Goal: Task Accomplishment & Management: Use online tool/utility

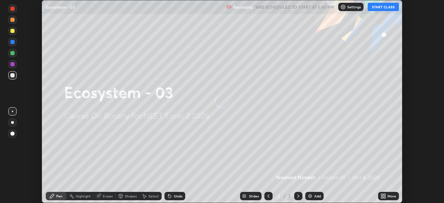
scroll to position [203, 443]
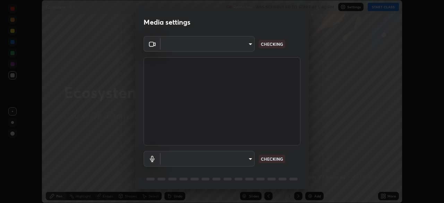
type input "c08bce05bf8d5aea718a1be68f52da0599af41aa0cc24399225b9d00f0db6711"
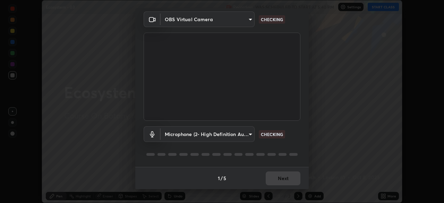
click at [248, 136] on body "Erase all Ecosystem - 03 Recording WAS SCHEDULED TO START AT 5:40 PM Settings S…" at bounding box center [222, 101] width 444 height 203
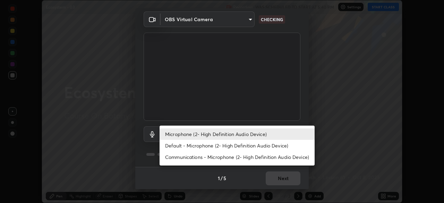
click at [247, 146] on li "Default - Microphone (2- High Definition Audio Device)" at bounding box center [236, 145] width 155 height 11
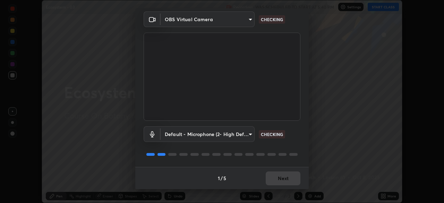
click at [249, 135] on body "Erase all Ecosystem - 03 Recording WAS SCHEDULED TO START AT 5:40 PM Settings S…" at bounding box center [222, 101] width 444 height 203
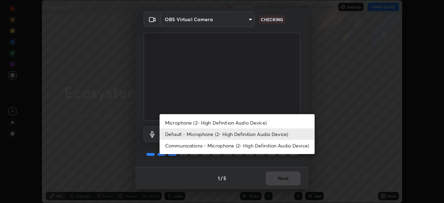
click at [248, 122] on li "Microphone (2- High Definition Audio Device)" at bounding box center [236, 122] width 155 height 11
type input "f62e13f0dc2c211b2e31b7d04ee83dbf57bd85d8f499c87d3582929809dfa27d"
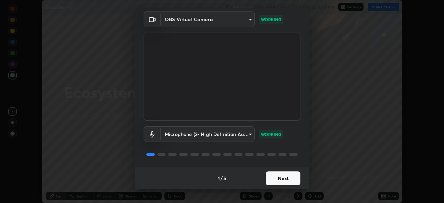
click at [278, 174] on button "Next" at bounding box center [282, 178] width 35 height 14
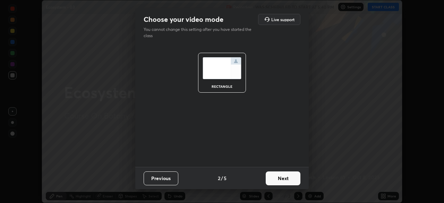
scroll to position [0, 0]
click at [285, 178] on button "Next" at bounding box center [282, 178] width 35 height 14
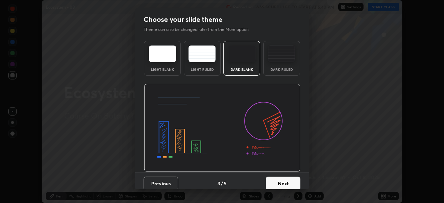
click at [286, 182] on button "Next" at bounding box center [282, 183] width 35 height 14
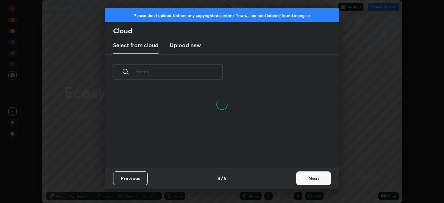
click at [312, 176] on button "Next" at bounding box center [313, 178] width 35 height 14
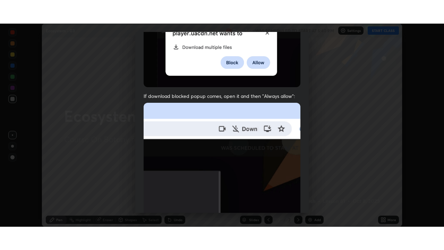
scroll to position [166, 0]
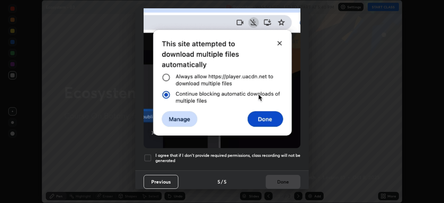
click at [148, 156] on div at bounding box center [147, 158] width 8 height 8
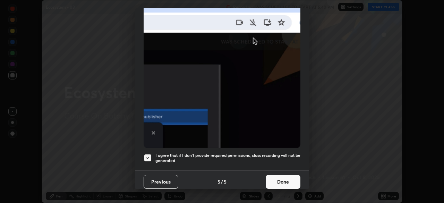
click at [278, 177] on button "Done" at bounding box center [282, 182] width 35 height 14
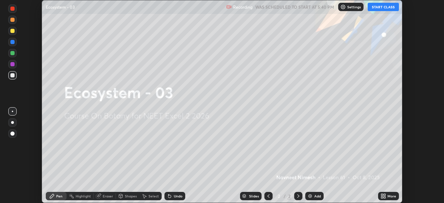
click at [382, 195] on icon at bounding box center [382, 195] width 2 height 2
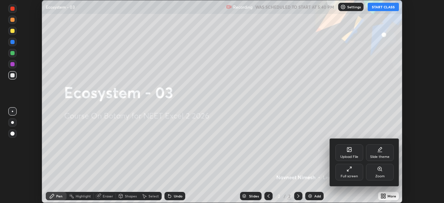
click at [350, 167] on icon at bounding box center [350, 167] width 1 height 1
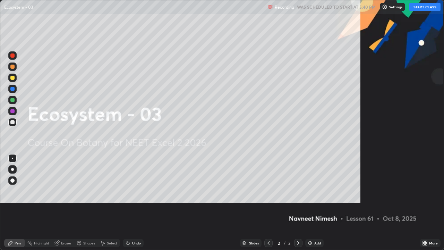
scroll to position [250, 444]
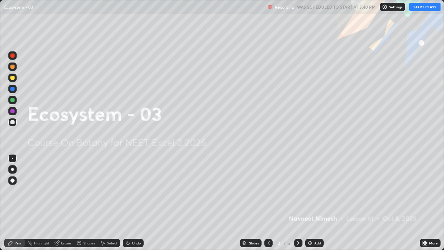
click at [420, 9] on button "START CLASS" at bounding box center [424, 7] width 31 height 8
click at [309, 202] on img at bounding box center [310, 243] width 6 height 6
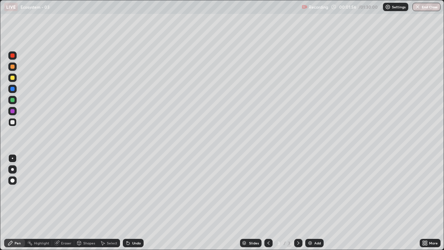
click at [13, 76] on div at bounding box center [12, 78] width 4 height 4
click at [12, 122] on div at bounding box center [12, 122] width 4 height 4
click at [12, 181] on div at bounding box center [12, 180] width 4 height 4
click at [126, 202] on icon at bounding box center [126, 241] width 1 height 1
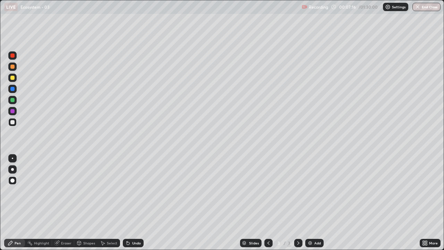
click at [128, 202] on icon at bounding box center [128, 243] width 6 height 6
click at [126, 202] on icon at bounding box center [126, 241] width 1 height 1
click at [14, 123] on div at bounding box center [12, 122] width 4 height 4
click at [14, 78] on div at bounding box center [12, 78] width 4 height 4
click at [15, 121] on div at bounding box center [12, 122] width 8 height 8
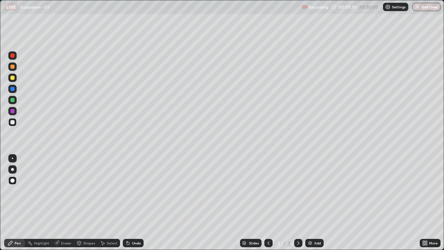
click at [16, 101] on div at bounding box center [12, 100] width 8 height 8
click at [13, 123] on div at bounding box center [12, 122] width 4 height 4
click at [12, 67] on div at bounding box center [12, 66] width 4 height 4
click at [12, 78] on div at bounding box center [12, 78] width 4 height 4
click at [312, 202] on img at bounding box center [310, 243] width 6 height 6
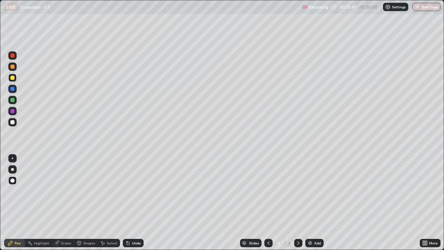
click at [13, 101] on div at bounding box center [12, 100] width 4 height 4
click at [126, 202] on icon at bounding box center [126, 241] width 1 height 1
click at [13, 121] on div at bounding box center [12, 122] width 4 height 4
click at [126, 202] on icon at bounding box center [126, 241] width 1 height 1
click at [12, 91] on div at bounding box center [12, 89] width 8 height 8
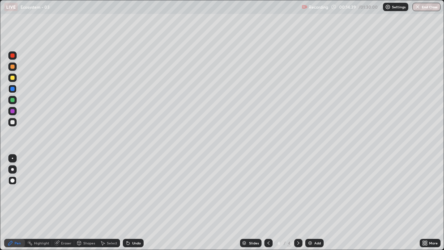
click at [12, 122] on div at bounding box center [12, 122] width 4 height 4
click at [126, 202] on icon at bounding box center [127, 243] width 3 height 3
click at [13, 102] on div at bounding box center [12, 100] width 4 height 4
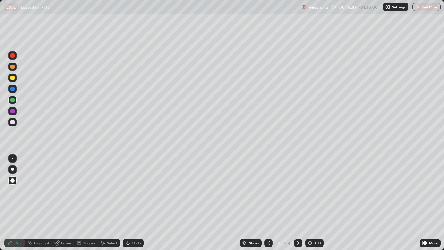
click at [268, 202] on div at bounding box center [268, 242] width 8 height 8
click at [297, 202] on div at bounding box center [298, 242] width 8 height 8
click at [16, 80] on div at bounding box center [12, 77] width 8 height 11
click at [14, 121] on div at bounding box center [12, 122] width 4 height 4
click at [12, 78] on div at bounding box center [12, 78] width 4 height 4
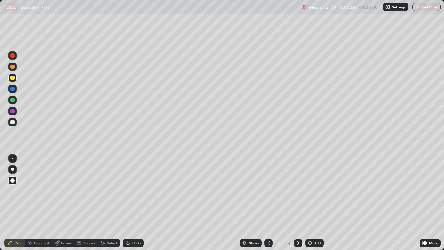
click at [16, 122] on div at bounding box center [12, 122] width 8 height 8
click at [13, 102] on div at bounding box center [12, 100] width 4 height 4
click at [13, 90] on div at bounding box center [12, 89] width 4 height 4
click at [311, 202] on img at bounding box center [310, 243] width 6 height 6
click at [13, 99] on div at bounding box center [12, 100] width 4 height 4
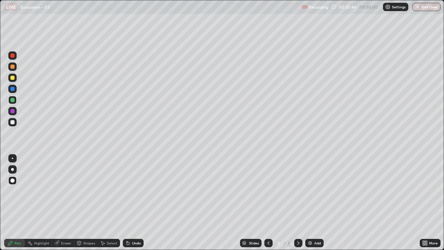
click at [14, 122] on div at bounding box center [12, 122] width 4 height 4
click at [135, 202] on div "Undo" at bounding box center [136, 242] width 9 height 3
click at [134, 202] on div "Undo" at bounding box center [136, 242] width 9 height 3
click at [14, 89] on div at bounding box center [12, 89] width 4 height 4
click at [13, 111] on div at bounding box center [12, 111] width 4 height 4
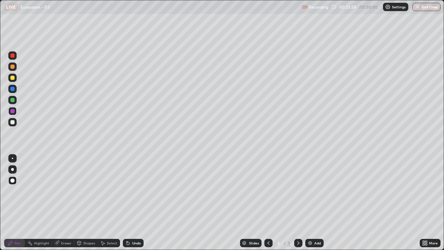
click at [15, 122] on div at bounding box center [12, 122] width 8 height 8
click at [12, 122] on div at bounding box center [12, 122] width 4 height 4
click at [126, 202] on icon at bounding box center [126, 241] width 1 height 1
click at [13, 101] on div at bounding box center [12, 100] width 4 height 4
click at [12, 123] on div at bounding box center [12, 122] width 4 height 4
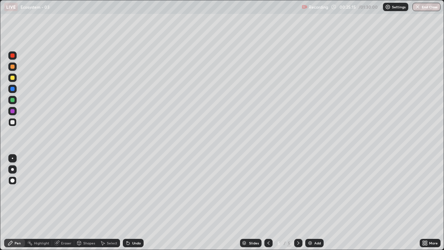
click at [11, 100] on div at bounding box center [12, 100] width 4 height 4
click at [126, 202] on icon at bounding box center [126, 241] width 1 height 1
click at [13, 77] on div at bounding box center [12, 78] width 4 height 4
click at [14, 90] on div at bounding box center [12, 89] width 4 height 4
click at [14, 68] on div at bounding box center [12, 66] width 4 height 4
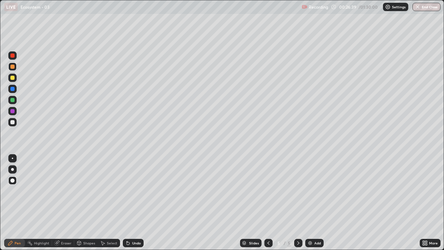
click at [14, 122] on div at bounding box center [12, 122] width 4 height 4
click at [126, 202] on icon at bounding box center [126, 241] width 1 height 1
click at [125, 202] on icon at bounding box center [128, 243] width 6 height 6
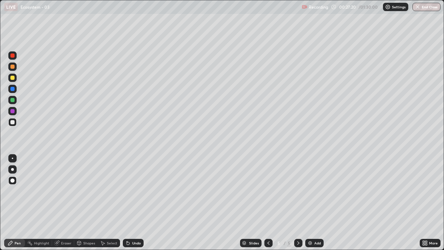
click at [124, 202] on div "Undo" at bounding box center [133, 242] width 21 height 8
click at [126, 202] on icon at bounding box center [126, 241] width 1 height 1
click at [125, 202] on icon at bounding box center [128, 243] width 6 height 6
click at [13, 121] on div at bounding box center [12, 122] width 4 height 4
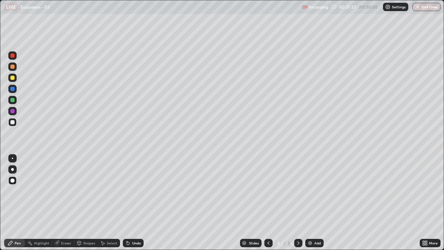
click at [13, 121] on div at bounding box center [12, 122] width 4 height 4
click at [126, 202] on icon at bounding box center [126, 241] width 1 height 1
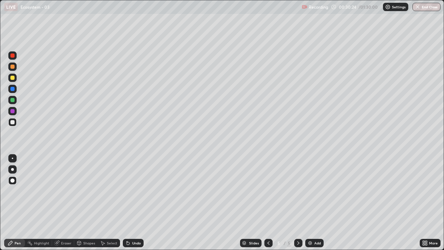
click at [126, 202] on icon at bounding box center [126, 241] width 1 height 1
click at [13, 123] on div at bounding box center [12, 122] width 4 height 4
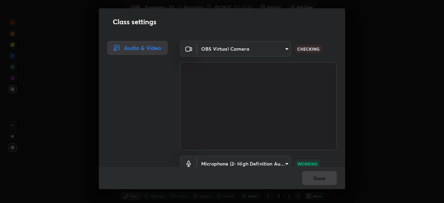
scroll to position [32, 0]
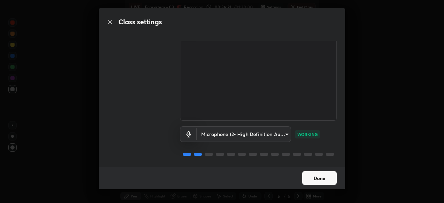
click at [315, 174] on button "Done" at bounding box center [319, 178] width 35 height 14
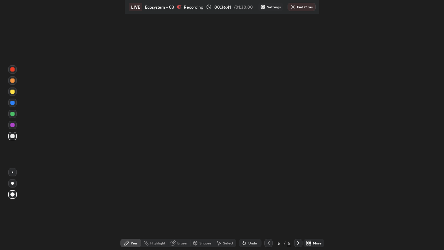
click at [268, 202] on icon at bounding box center [268, 243] width 6 height 6
click at [298, 202] on icon at bounding box center [298, 243] width 6 height 6
click at [269, 202] on div at bounding box center [268, 242] width 8 height 8
click at [13, 82] on div at bounding box center [12, 80] width 4 height 4
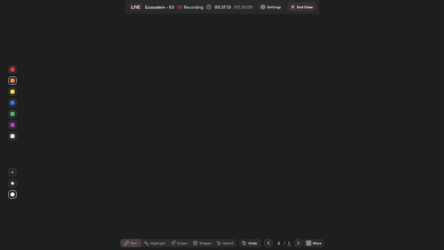
click at [13, 194] on div at bounding box center [12, 194] width 4 height 4
click at [15, 136] on div at bounding box center [12, 136] width 8 height 8
click at [14, 93] on div at bounding box center [12, 91] width 4 height 4
click at [309, 202] on icon at bounding box center [310, 242] width 2 height 2
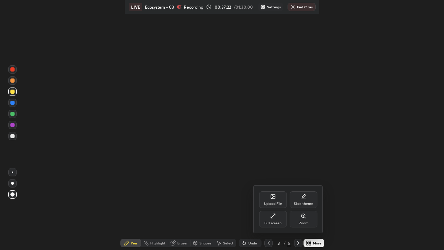
click at [276, 202] on div "Full screen" at bounding box center [273, 218] width 28 height 17
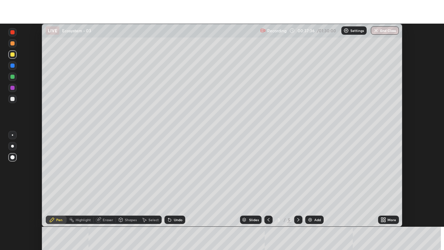
scroll to position [203, 444]
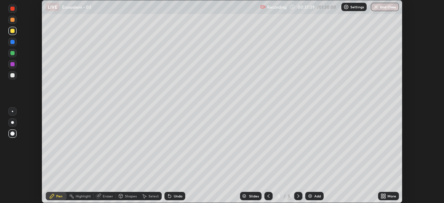
click at [383, 195] on icon at bounding box center [384, 195] width 2 height 2
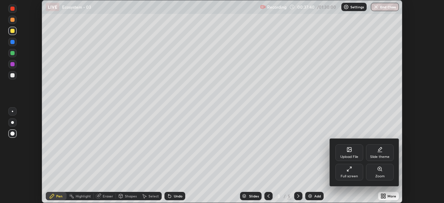
click at [350, 169] on icon at bounding box center [349, 169] width 6 height 6
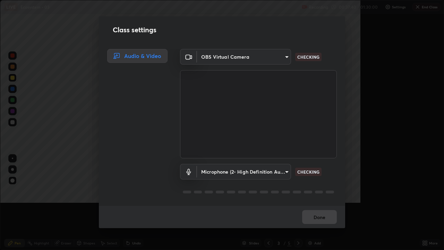
scroll to position [250, 444]
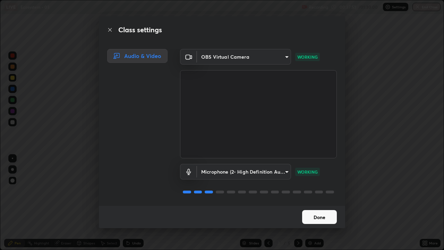
click at [320, 202] on button "Done" at bounding box center [319, 217] width 35 height 14
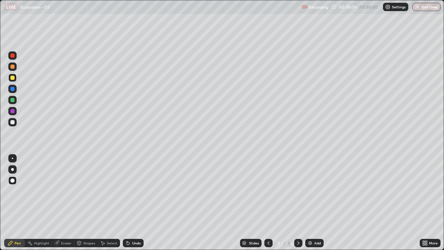
click at [297, 202] on icon at bounding box center [298, 243] width 6 height 6
click at [311, 202] on img at bounding box center [310, 243] width 6 height 6
click at [14, 67] on div at bounding box center [12, 66] width 4 height 4
click at [14, 122] on div at bounding box center [12, 122] width 4 height 4
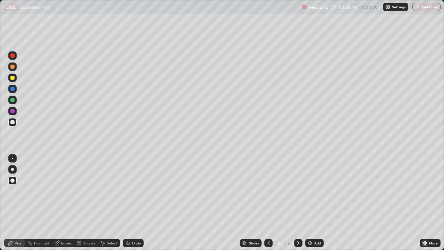
click at [13, 79] on div at bounding box center [12, 78] width 4 height 4
click at [14, 68] on div at bounding box center [12, 66] width 4 height 4
click at [13, 121] on div at bounding box center [12, 122] width 4 height 4
click at [131, 202] on div "Undo" at bounding box center [133, 242] width 21 height 8
click at [16, 90] on div at bounding box center [12, 89] width 8 height 8
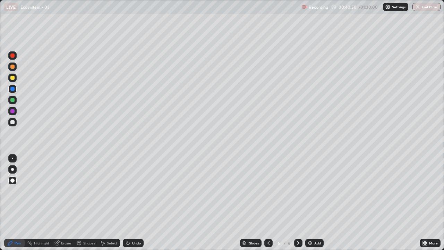
click at [15, 101] on div at bounding box center [12, 100] width 8 height 8
click at [131, 202] on div "Undo" at bounding box center [133, 242] width 21 height 8
click at [130, 202] on div "Undo" at bounding box center [133, 242] width 21 height 8
click at [13, 79] on div at bounding box center [12, 78] width 4 height 4
click at [12, 121] on div at bounding box center [12, 122] width 4 height 4
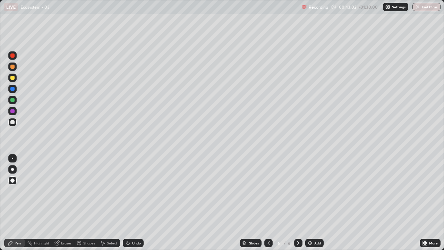
click at [127, 202] on icon at bounding box center [127, 243] width 3 height 3
click at [13, 77] on div at bounding box center [12, 78] width 4 height 4
click at [126, 202] on icon at bounding box center [127, 243] width 3 height 3
click at [126, 202] on icon at bounding box center [126, 241] width 1 height 1
click at [13, 122] on div at bounding box center [12, 122] width 4 height 4
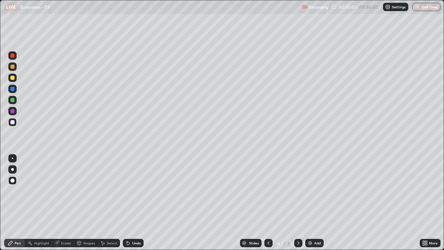
click at [12, 78] on div at bounding box center [12, 78] width 4 height 4
click at [13, 122] on div at bounding box center [12, 122] width 4 height 4
click at [12, 78] on div at bounding box center [12, 78] width 4 height 4
click at [127, 202] on icon at bounding box center [127, 243] width 3 height 3
click at [126, 202] on icon at bounding box center [127, 243] width 3 height 3
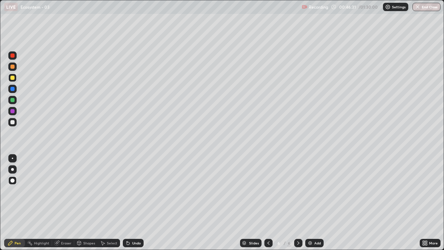
click at [126, 202] on icon at bounding box center [127, 243] width 3 height 3
click at [15, 123] on div at bounding box center [12, 122] width 8 height 8
click at [14, 122] on div at bounding box center [12, 122] width 4 height 4
click at [12, 122] on div at bounding box center [12, 122] width 4 height 4
click at [13, 122] on div at bounding box center [12, 122] width 4 height 4
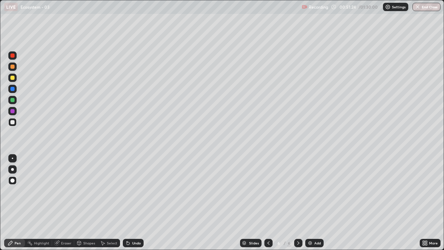
click at [13, 120] on div at bounding box center [12, 122] width 8 height 8
click at [312, 202] on div "Add" at bounding box center [314, 242] width 18 height 8
click at [268, 202] on icon at bounding box center [268, 243] width 6 height 6
click at [296, 202] on icon at bounding box center [298, 243] width 6 height 6
click at [13, 111] on div at bounding box center [12, 111] width 4 height 4
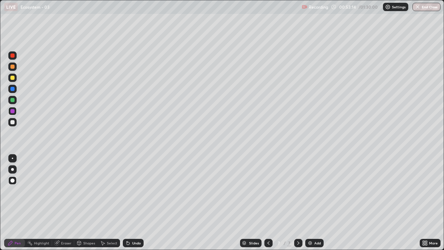
click at [14, 122] on div at bounding box center [12, 122] width 4 height 4
click at [15, 111] on div at bounding box center [12, 111] width 8 height 8
click at [13, 66] on div at bounding box center [12, 66] width 4 height 4
click at [312, 202] on div "Add" at bounding box center [314, 242] width 18 height 8
click at [13, 78] on div at bounding box center [12, 78] width 4 height 4
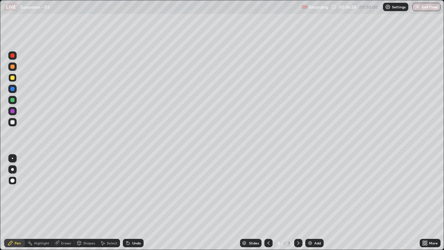
click at [13, 122] on div at bounding box center [12, 122] width 4 height 4
click at [128, 202] on icon at bounding box center [127, 243] width 3 height 3
click at [126, 202] on icon at bounding box center [128, 243] width 6 height 6
click at [12, 78] on div at bounding box center [12, 78] width 4 height 4
click at [12, 122] on div at bounding box center [12, 122] width 4 height 4
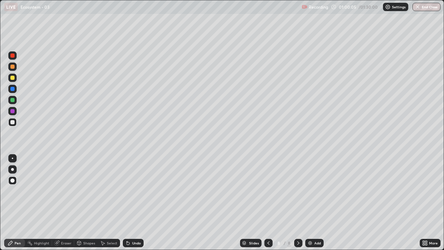
click at [13, 123] on div at bounding box center [12, 122] width 4 height 4
click at [310, 202] on img at bounding box center [310, 243] width 6 height 6
click at [14, 79] on div at bounding box center [12, 78] width 4 height 4
click at [11, 121] on div at bounding box center [12, 122] width 4 height 4
click at [14, 121] on div at bounding box center [12, 122] width 4 height 4
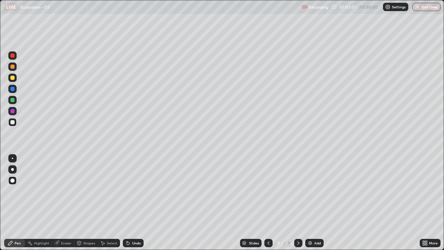
click at [14, 122] on div at bounding box center [12, 122] width 4 height 4
click at [15, 123] on div at bounding box center [12, 122] width 8 height 8
click at [126, 202] on icon at bounding box center [126, 241] width 1 height 1
click at [129, 202] on div "Undo" at bounding box center [133, 242] width 21 height 8
click at [14, 79] on div at bounding box center [12, 78] width 4 height 4
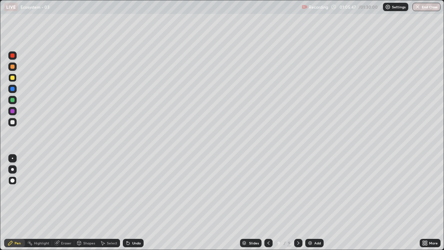
click at [15, 122] on div at bounding box center [12, 122] width 8 height 8
click at [133, 202] on div "Undo" at bounding box center [133, 242] width 21 height 8
click at [136, 202] on div "Undo" at bounding box center [133, 242] width 21 height 8
click at [140, 202] on div "Undo" at bounding box center [133, 242] width 21 height 8
click at [141, 202] on div "Undo" at bounding box center [133, 242] width 21 height 8
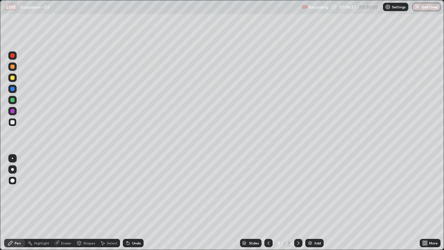
click at [134, 202] on div "Undo" at bounding box center [133, 242] width 21 height 8
click at [309, 202] on img at bounding box center [310, 243] width 6 height 6
click at [13, 79] on div at bounding box center [12, 78] width 4 height 4
click at [15, 122] on div at bounding box center [12, 122] width 8 height 8
click at [126, 202] on icon at bounding box center [127, 243] width 3 height 3
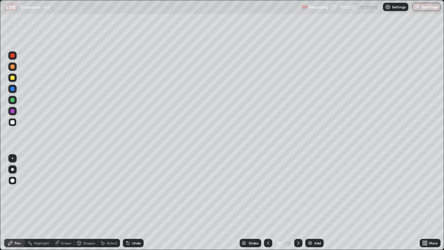
click at [15, 89] on div at bounding box center [12, 89] width 8 height 8
click at [131, 202] on div "Undo" at bounding box center [133, 242] width 21 height 8
click at [15, 121] on div at bounding box center [12, 122] width 8 height 8
click at [13, 111] on div at bounding box center [12, 111] width 4 height 4
click at [267, 202] on icon at bounding box center [268, 243] width 6 height 6
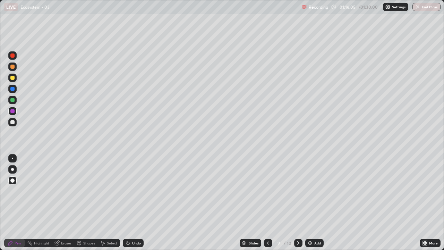
click at [297, 202] on icon at bounding box center [298, 242] width 2 height 3
click at [13, 78] on div at bounding box center [12, 78] width 4 height 4
click at [312, 202] on img at bounding box center [310, 243] width 6 height 6
click at [16, 122] on div at bounding box center [12, 122] width 8 height 8
click at [129, 202] on icon at bounding box center [128, 243] width 6 height 6
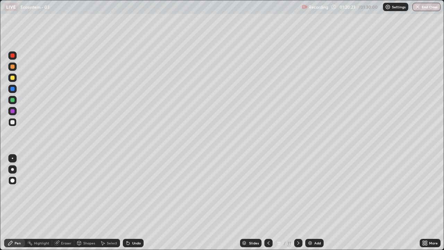
click at [126, 202] on icon at bounding box center [126, 241] width 1 height 1
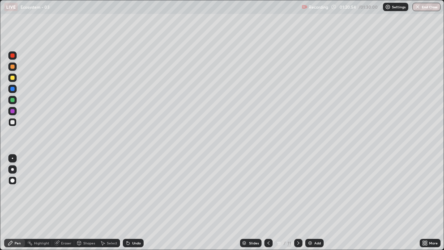
click at [126, 202] on icon at bounding box center [126, 241] width 1 height 1
click at [127, 202] on icon at bounding box center [127, 243] width 3 height 3
click at [267, 202] on icon at bounding box center [268, 243] width 6 height 6
click at [265, 202] on icon at bounding box center [268, 243] width 6 height 6
